Goal: Find specific page/section: Find specific page/section

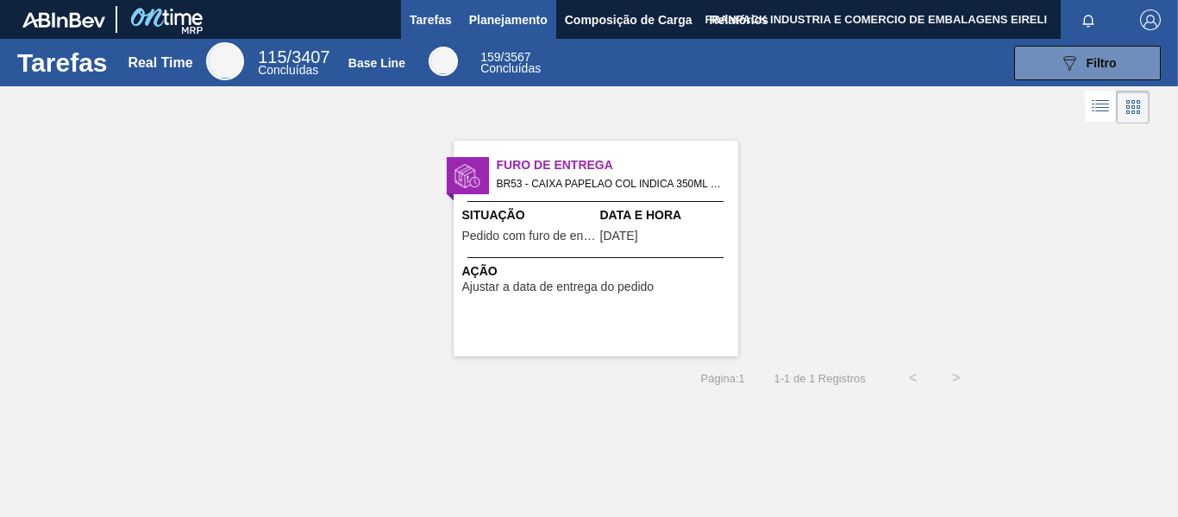
click at [487, 0] on body "Tarefas Planejamento Composição de Carga Relatórios FRANPACK INDUSTRIA E COMERC…" at bounding box center [589, 0] width 1178 height 0
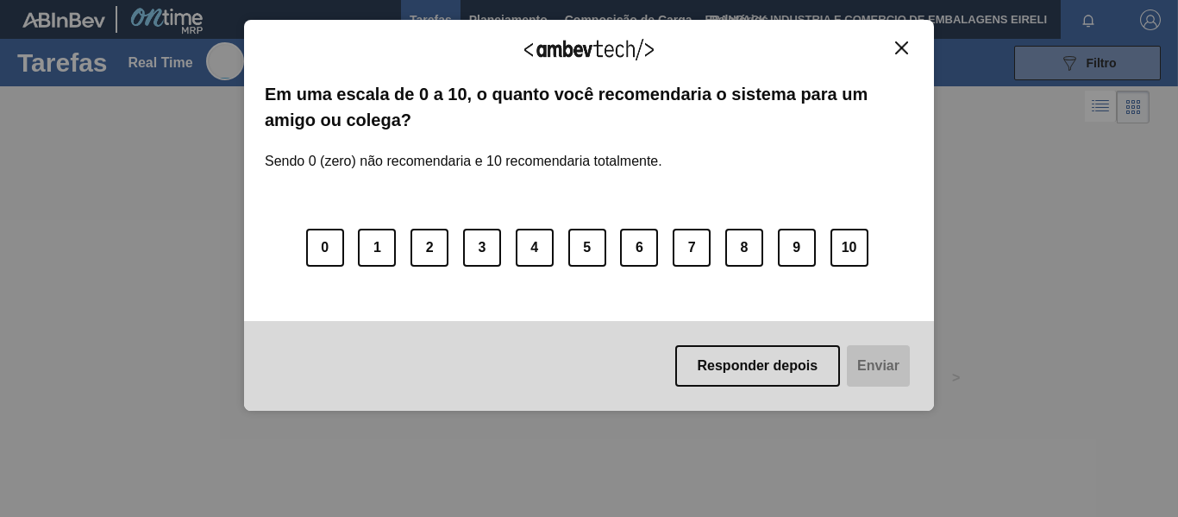
click at [905, 53] on img "Close" at bounding box center [901, 47] width 13 height 13
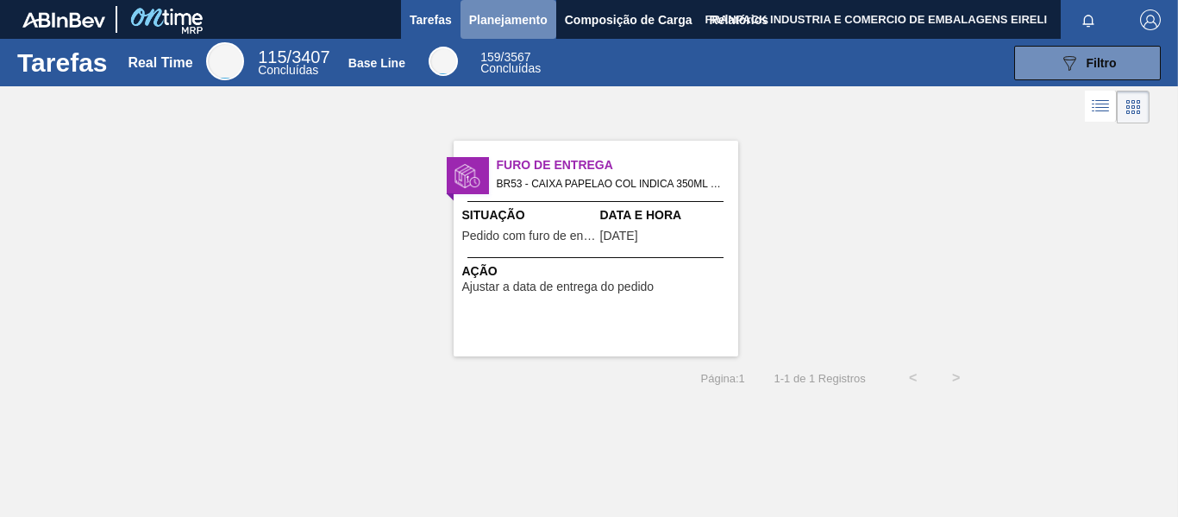
click at [526, 29] on span "Planejamento" at bounding box center [508, 19] width 78 height 21
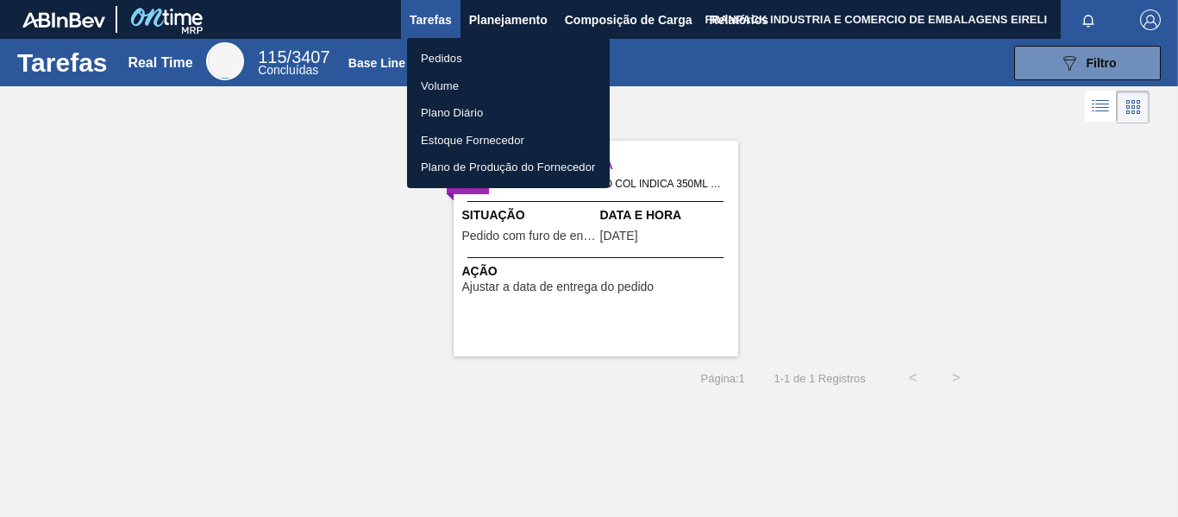
click at [475, 52] on li "Pedidos" at bounding box center [508, 59] width 203 height 28
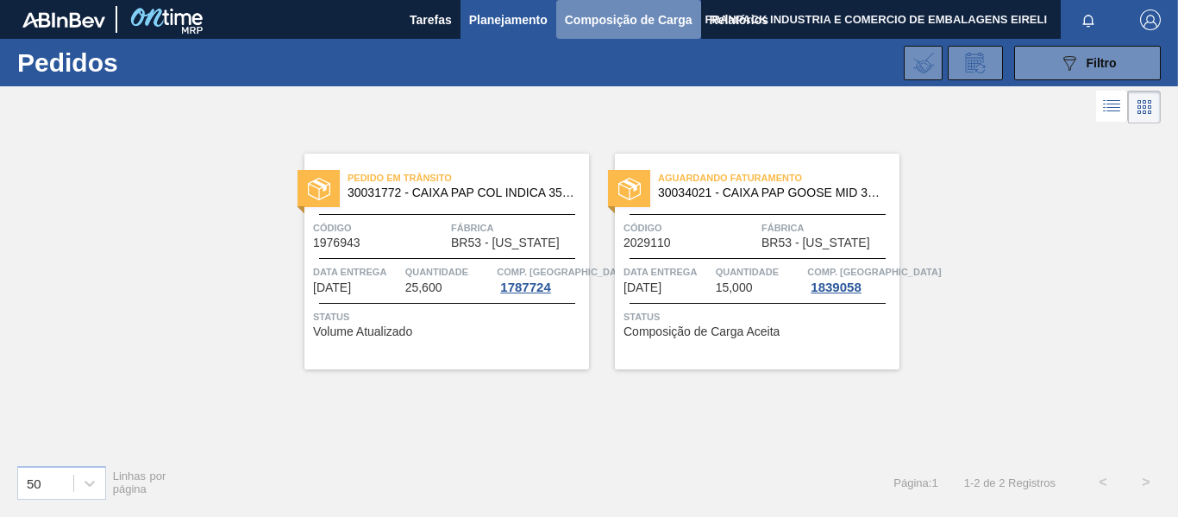
click at [585, 24] on span "Composição de Carga" at bounding box center [629, 19] width 128 height 21
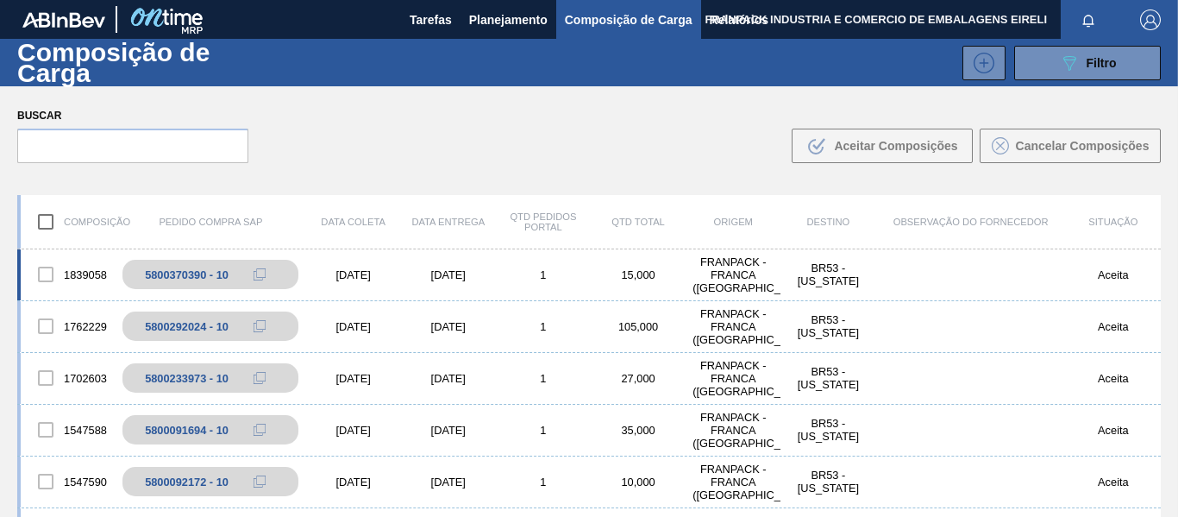
click at [35, 274] on div at bounding box center [46, 274] width 36 height 36
click at [49, 273] on div at bounding box center [46, 274] width 36 height 36
click at [497, 19] on span "Planejamento" at bounding box center [508, 19] width 78 height 21
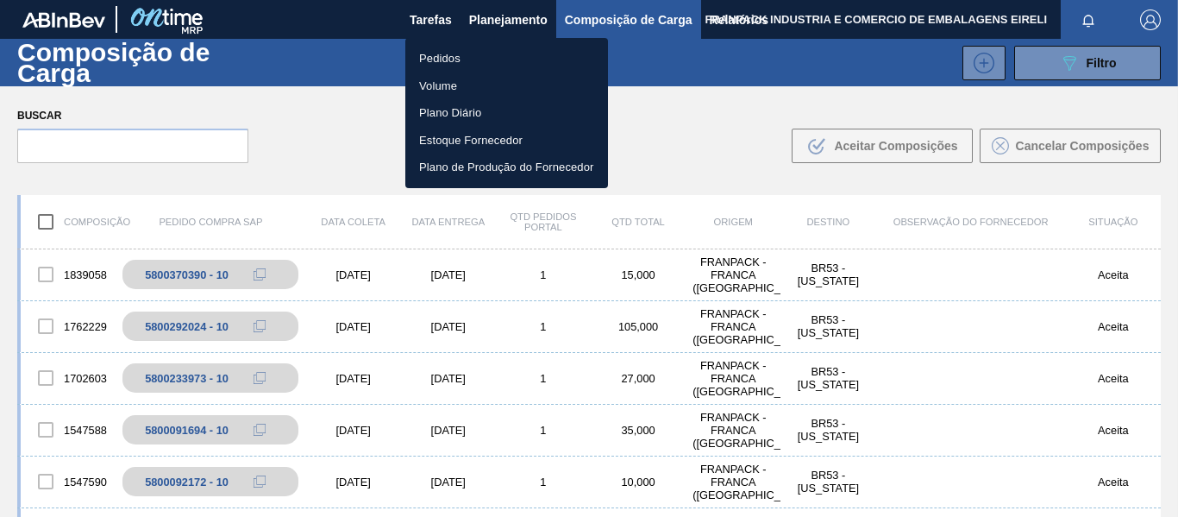
click at [422, 18] on div at bounding box center [589, 258] width 1178 height 517
